Goal: Task Accomplishment & Management: Manage account settings

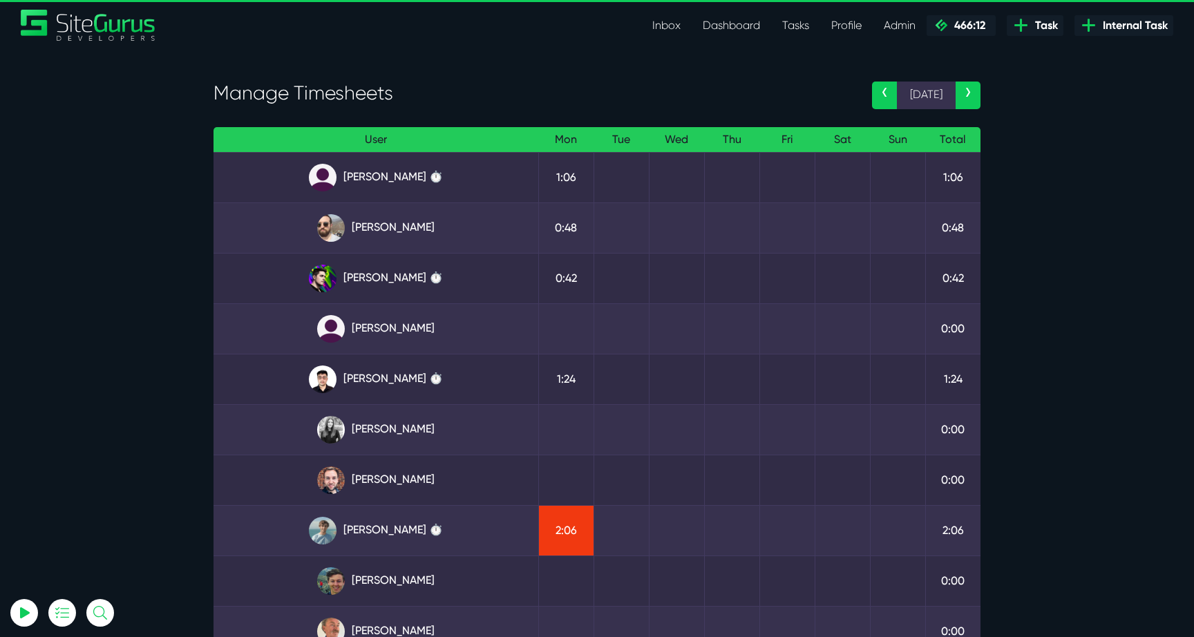
select select "0"
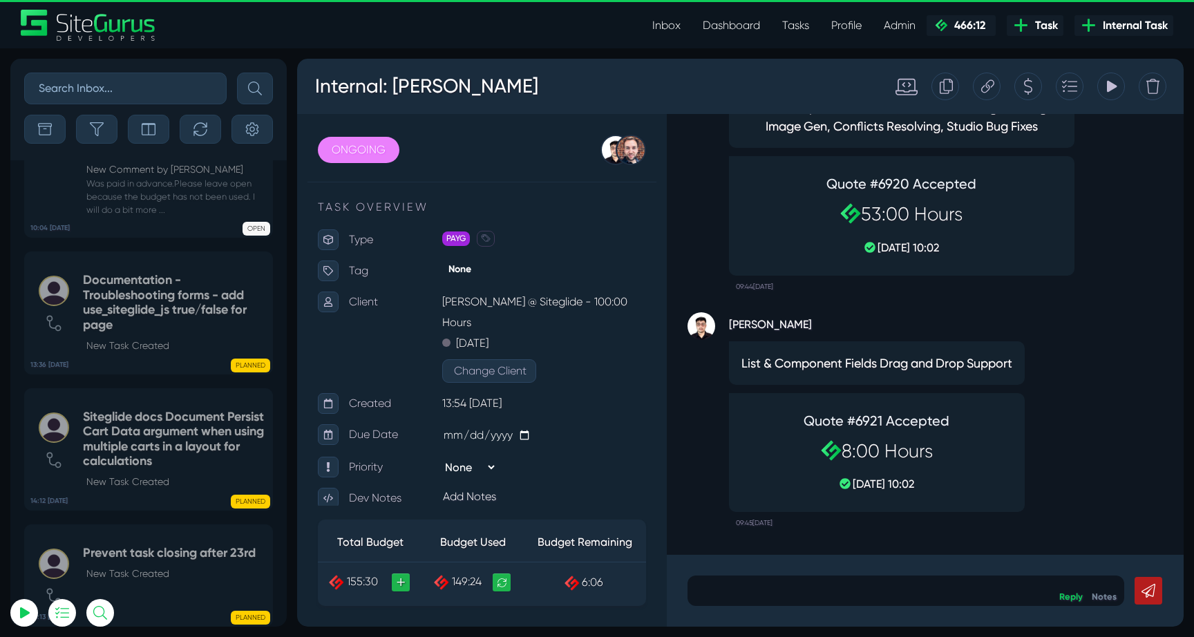
select select "0"
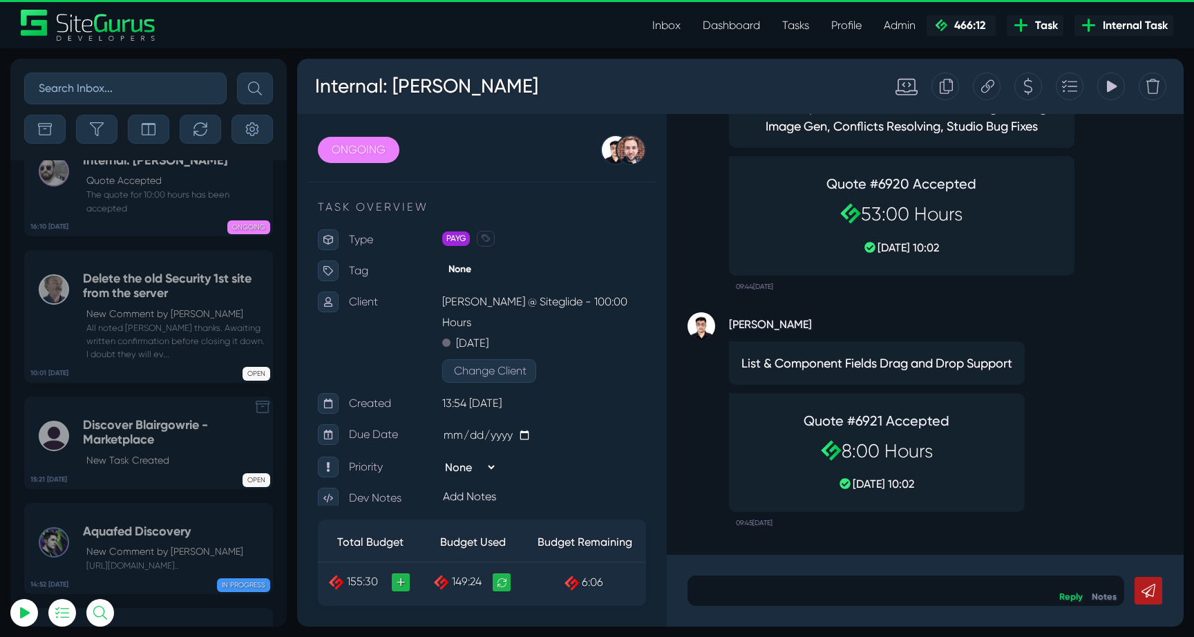
scroll to position [-3727, 0]
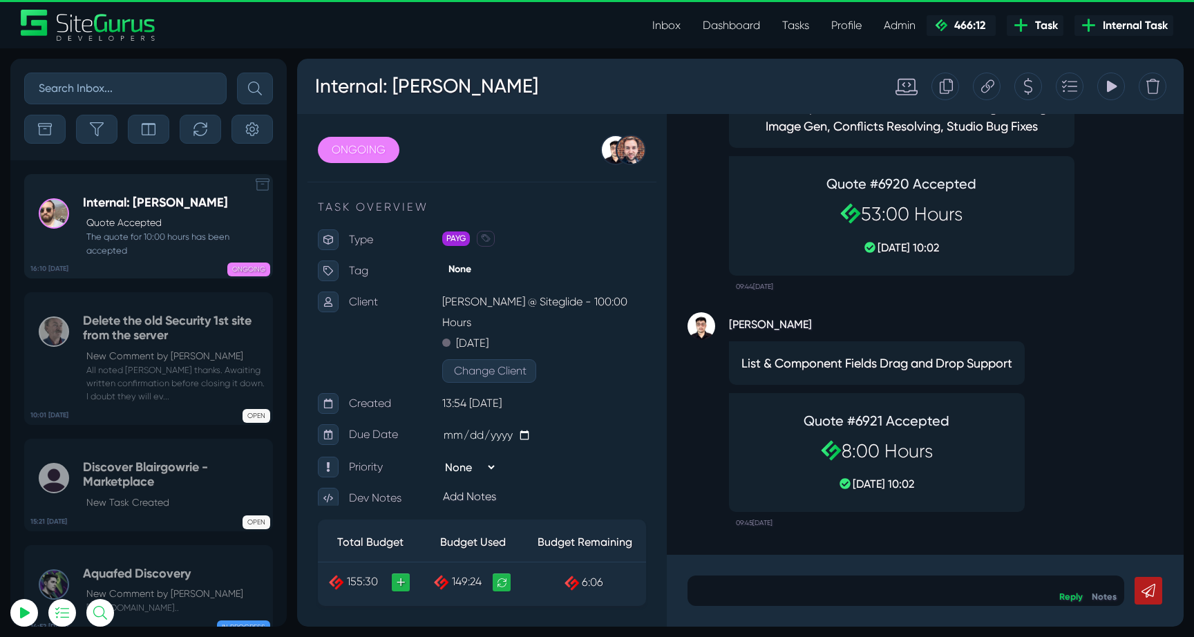
click at [167, 238] on small "The quote for 10:00 hours has been accepted" at bounding box center [174, 243] width 182 height 26
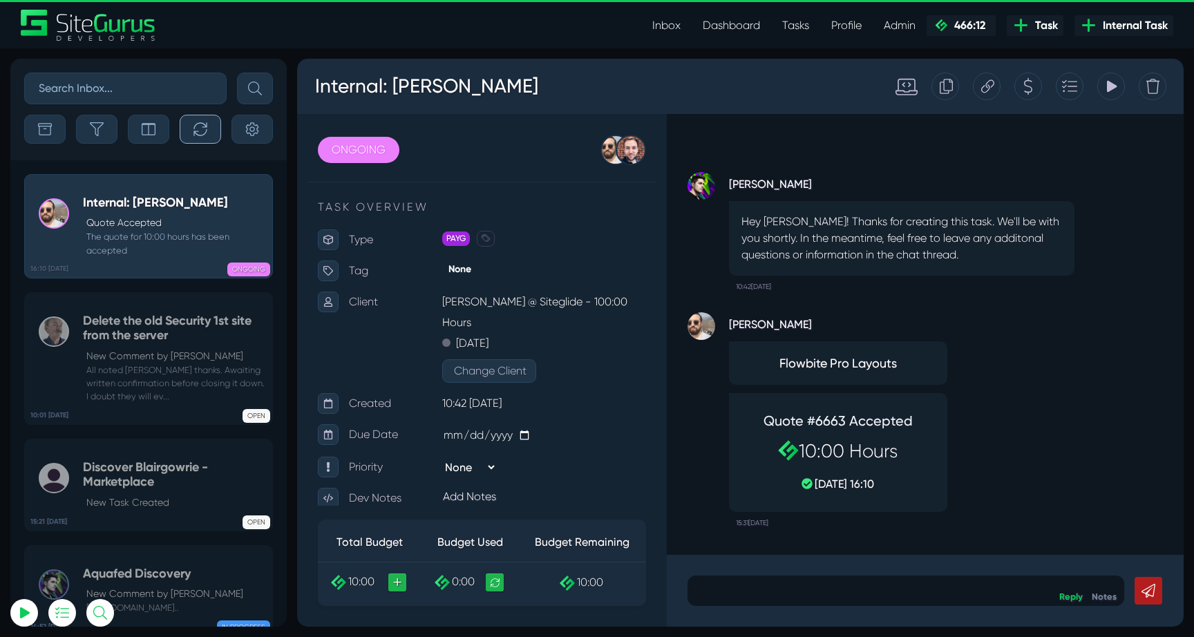
click at [204, 134] on icon "button" at bounding box center [199, 128] width 13 height 13
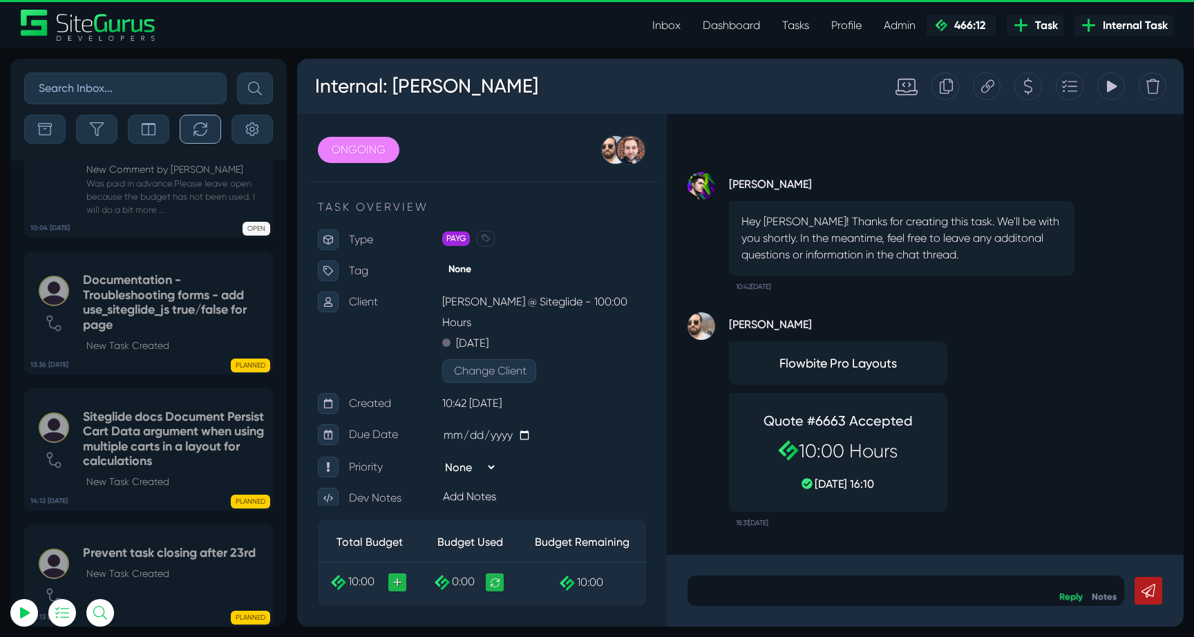
scroll to position [-3727, 0]
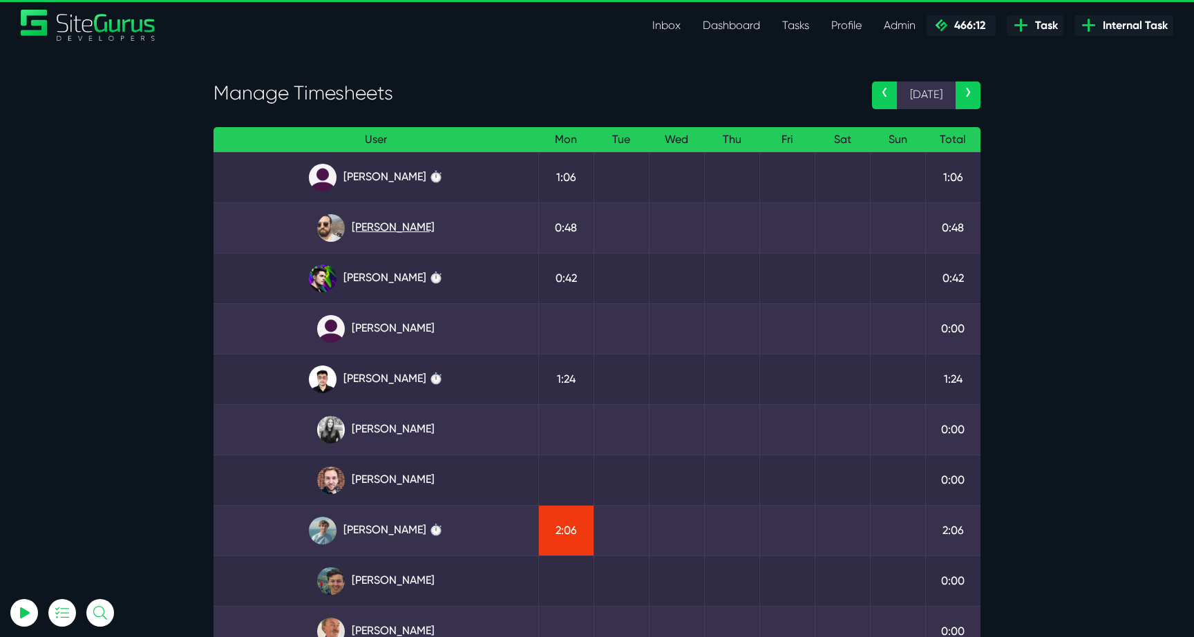
click at [379, 220] on link "[PERSON_NAME]" at bounding box center [376, 228] width 303 height 28
click at [390, 273] on link "[PERSON_NAME]" at bounding box center [376, 279] width 303 height 28
click at [426, 171] on link "Angel Dagondon" at bounding box center [376, 178] width 303 height 28
click at [406, 534] on link "[PERSON_NAME] ⏱️" at bounding box center [376, 531] width 303 height 28
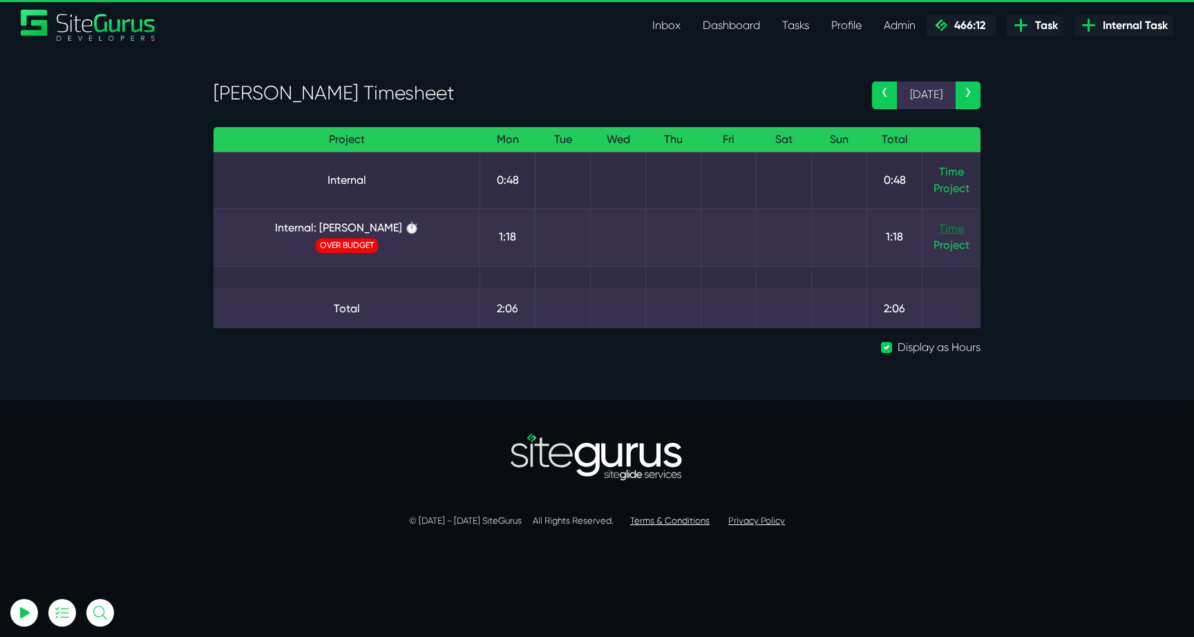
click at [959, 232] on link "Time" at bounding box center [951, 228] width 25 height 13
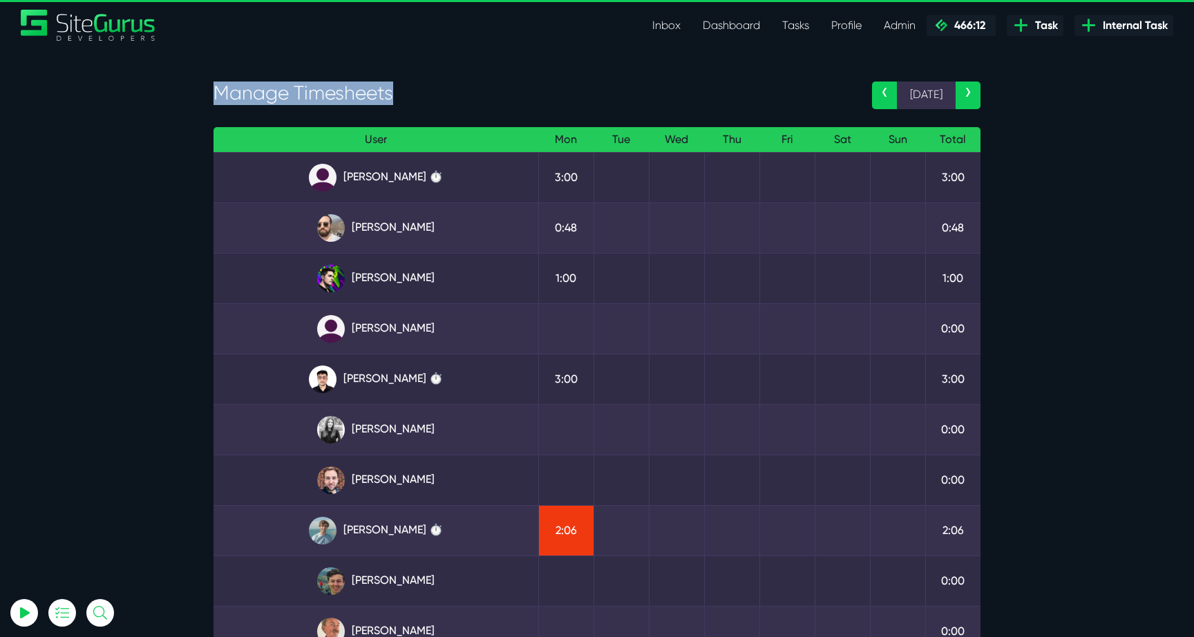
drag, startPoint x: 232, startPoint y: 97, endPoint x: 440, endPoint y: 95, distance: 208.0
click at [440, 95] on h3 "Manage Timesheets" at bounding box center [532, 93] width 638 height 23
drag, startPoint x: 440, startPoint y: 95, endPoint x: 220, endPoint y: 88, distance: 219.8
click at [220, 88] on h3 "Manage Timesheets" at bounding box center [532, 93] width 638 height 23
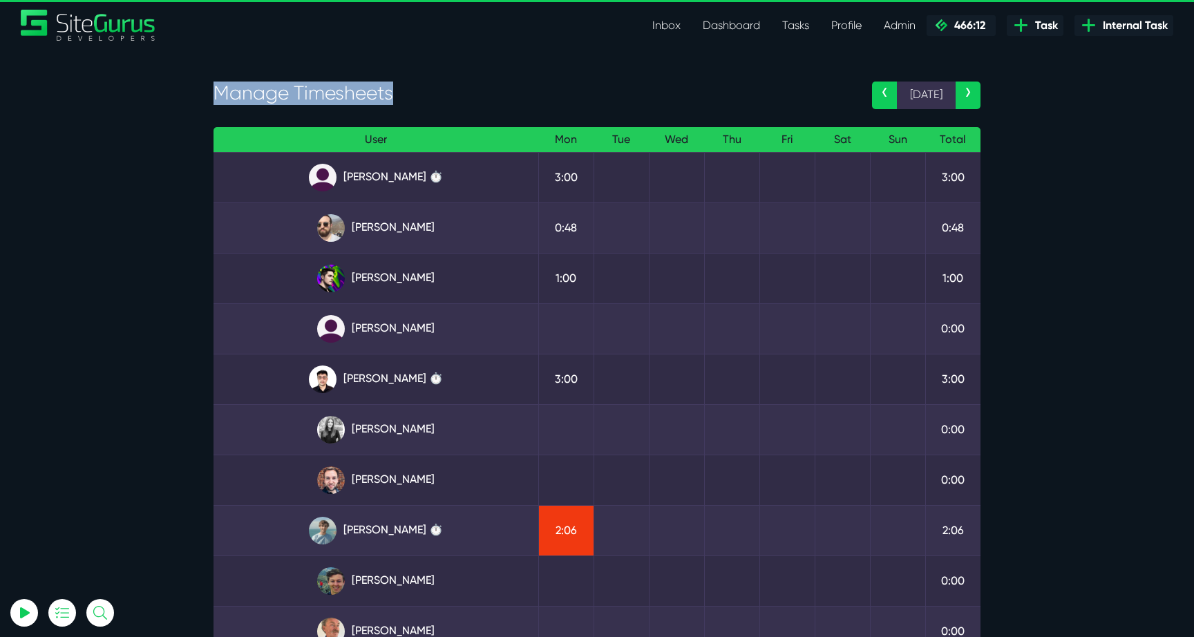
click at [220, 88] on h3 "Manage Timesheets" at bounding box center [532, 93] width 638 height 23
drag, startPoint x: 404, startPoint y: 95, endPoint x: 169, endPoint y: 90, distance: 235.0
click at [169, 90] on section "Manage Timesheets ‹ 13 Oct › User Mon Tue Wed Thu Fri Sat Sun Total Angel Dagon…" at bounding box center [597, 419] width 1194 height 743
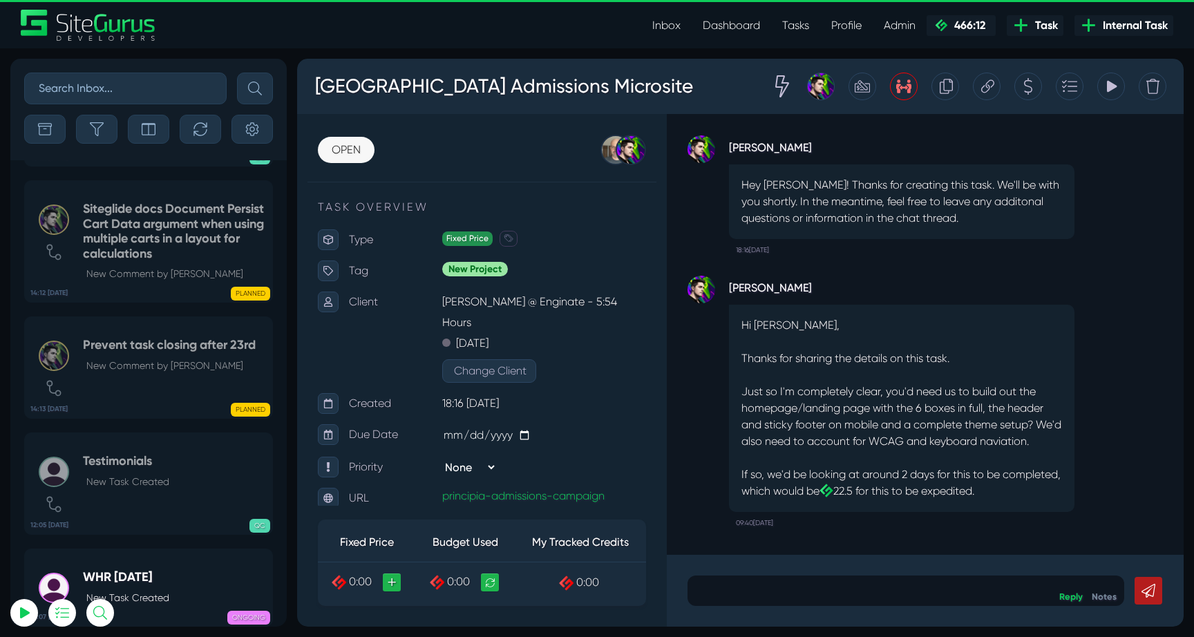
select select "0"
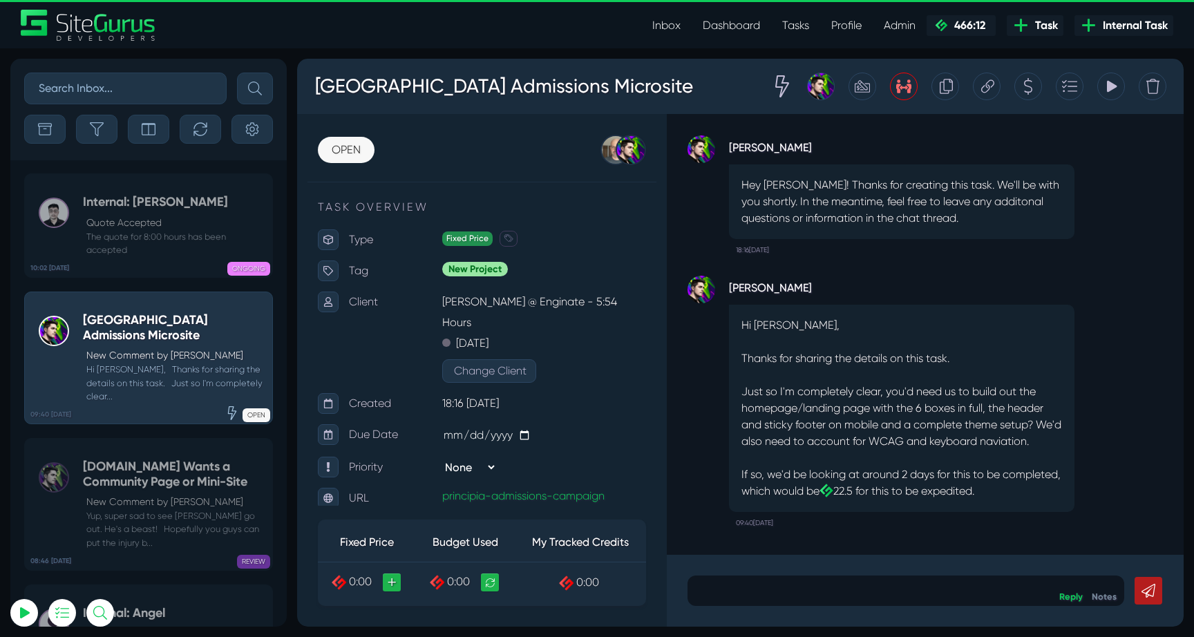
click at [152, 84] on input "text" at bounding box center [125, 89] width 202 height 32
type input "future pro"
click at [237, 73] on button "submit" at bounding box center [255, 89] width 36 height 32
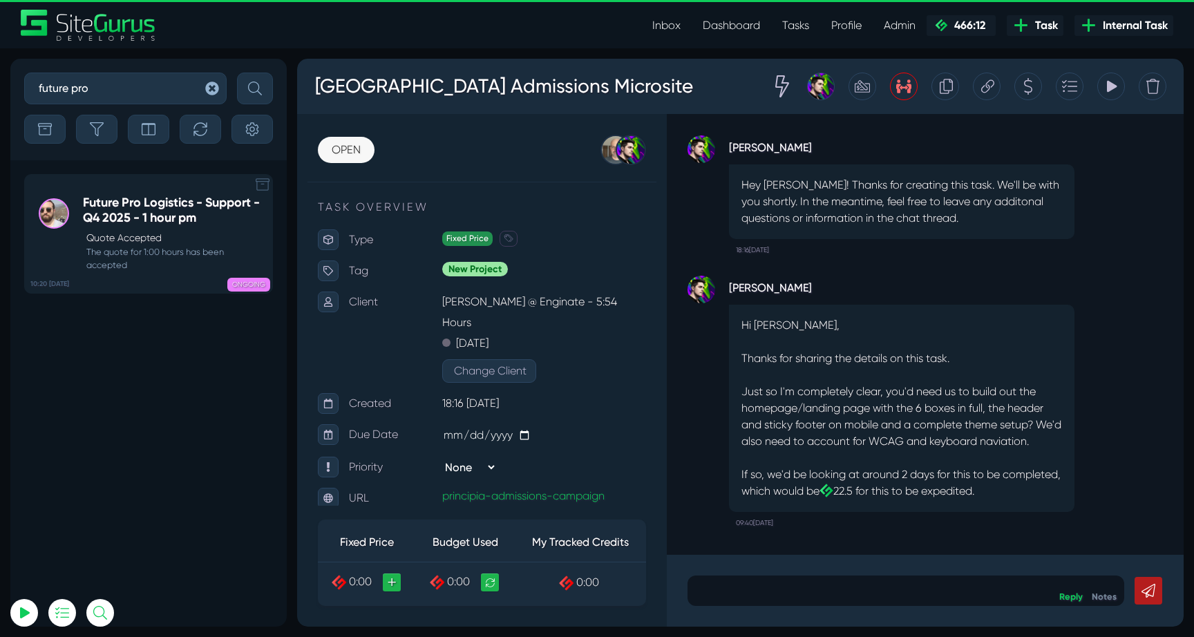
click at [107, 219] on h5 "Future Pro Logistics - Support - Q4 2025 - 1 hour pm" at bounding box center [174, 211] width 182 height 30
